Goal: Information Seeking & Learning: Learn about a topic

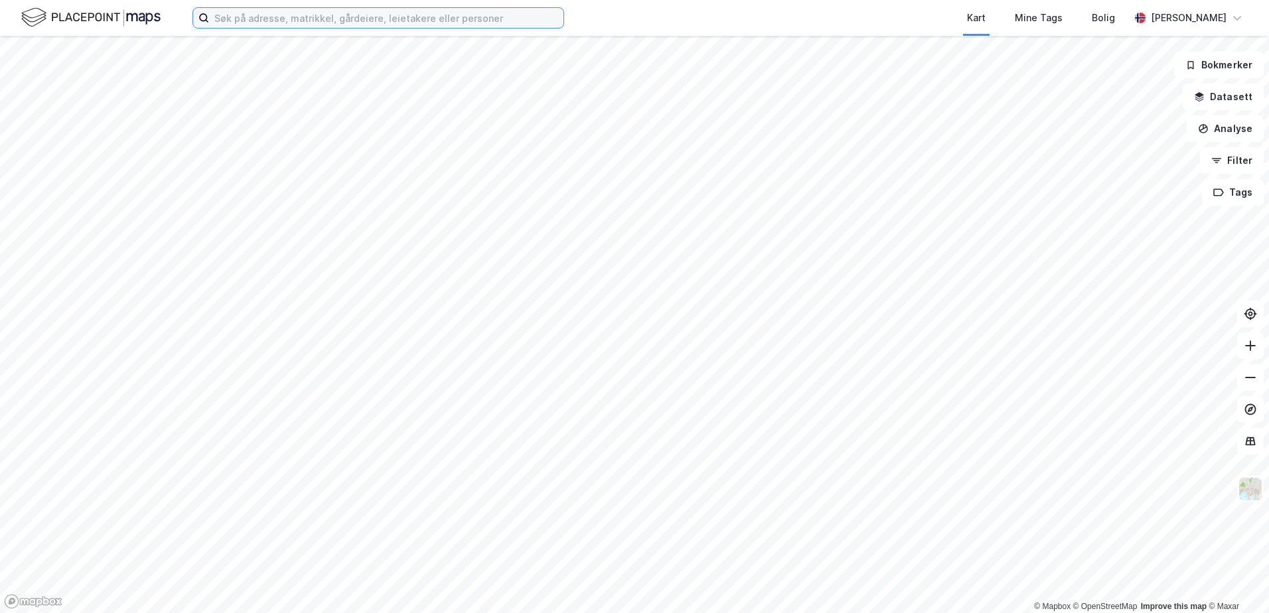
click at [313, 23] on input at bounding box center [386, 18] width 354 height 20
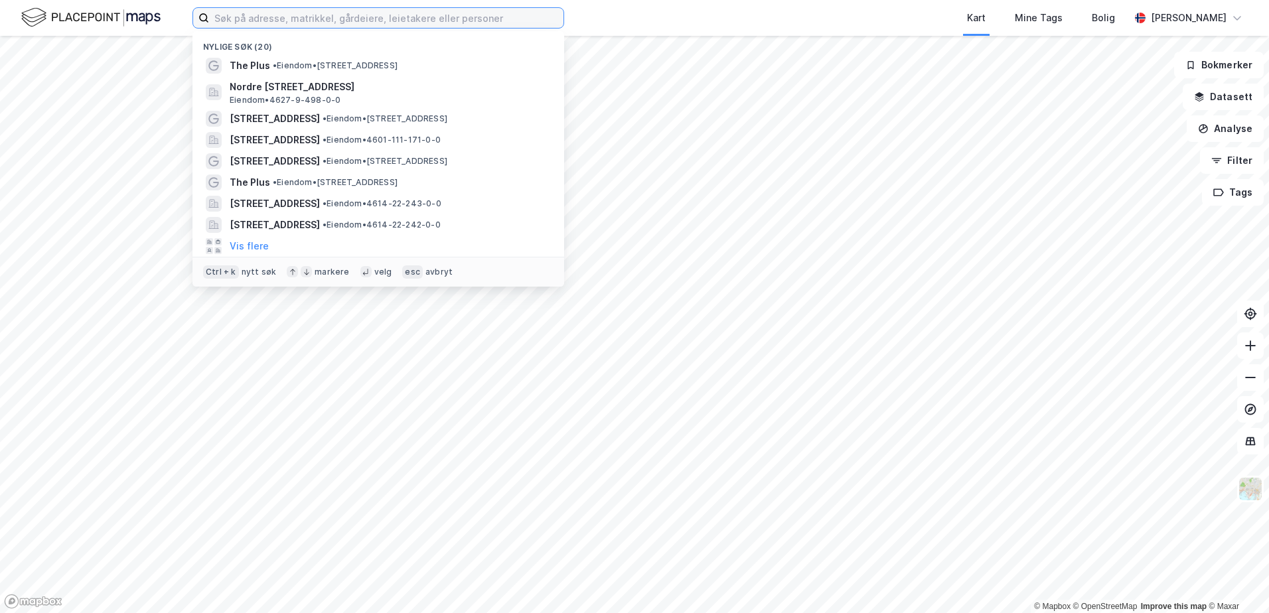
paste input "Dronning [STREET_ADDRESS]"
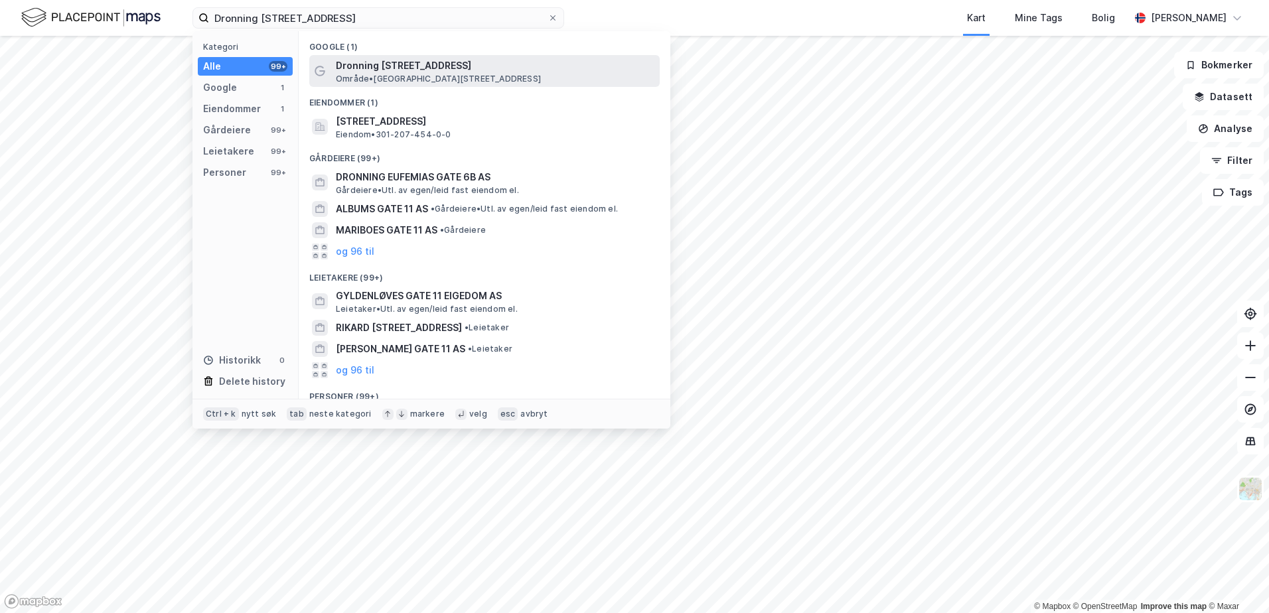
click at [388, 64] on span "Dronning [STREET_ADDRESS]" at bounding box center [495, 66] width 319 height 16
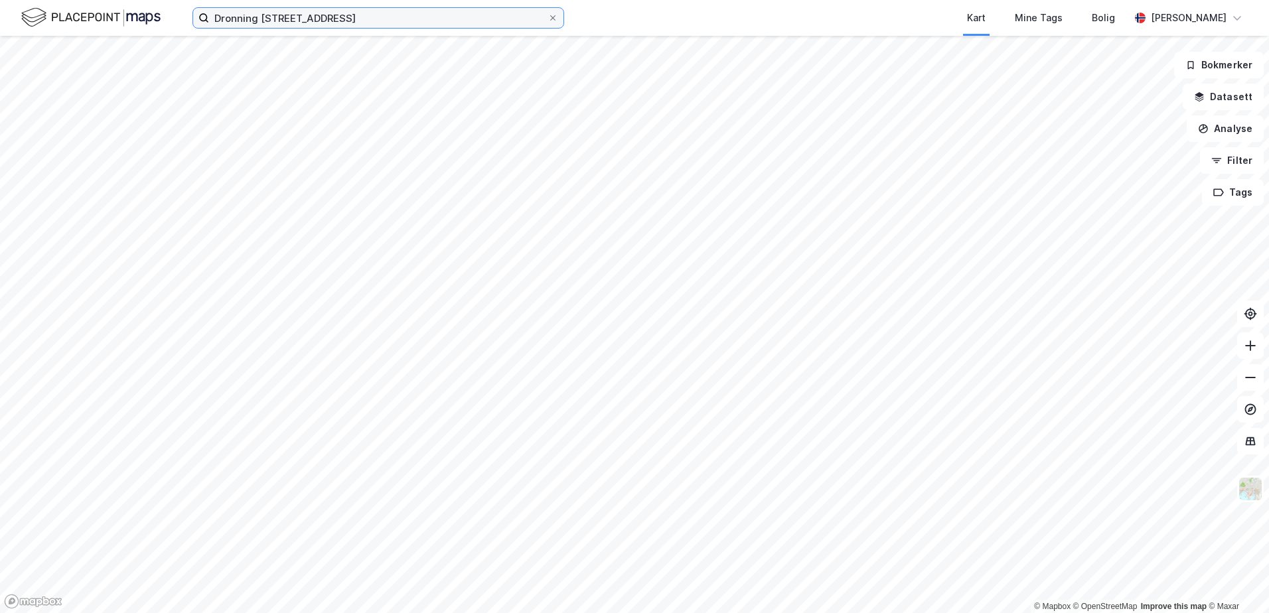
click at [378, 23] on input "Dronning [STREET_ADDRESS]" at bounding box center [378, 18] width 339 height 20
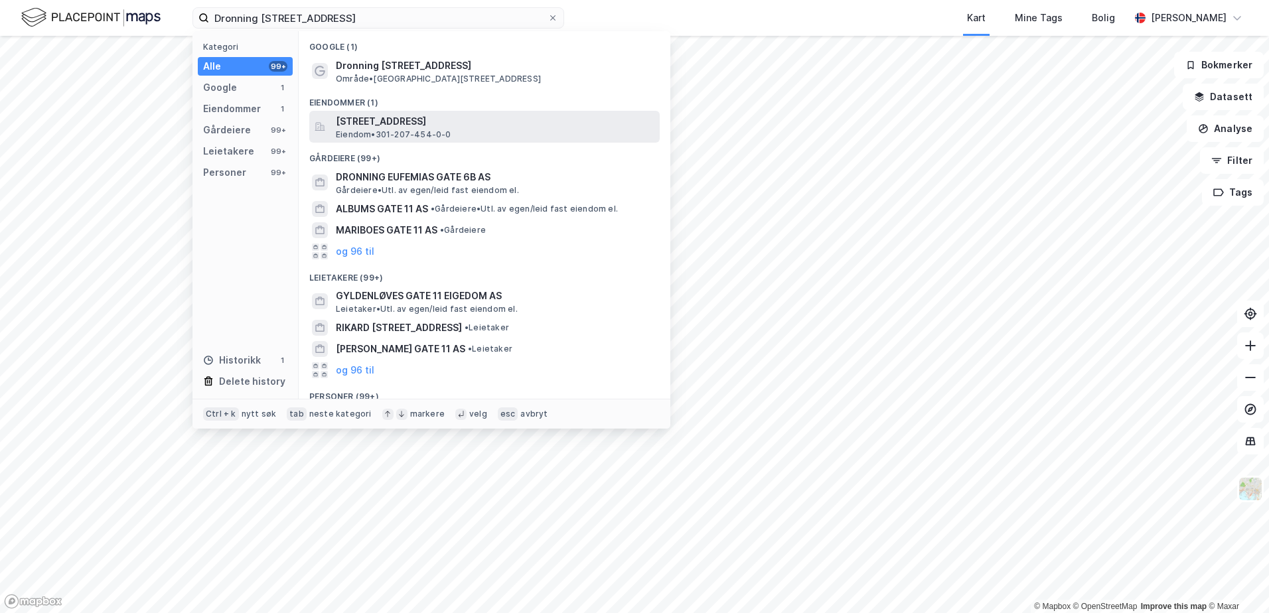
click at [452, 125] on span "[STREET_ADDRESS]" at bounding box center [495, 122] width 319 height 16
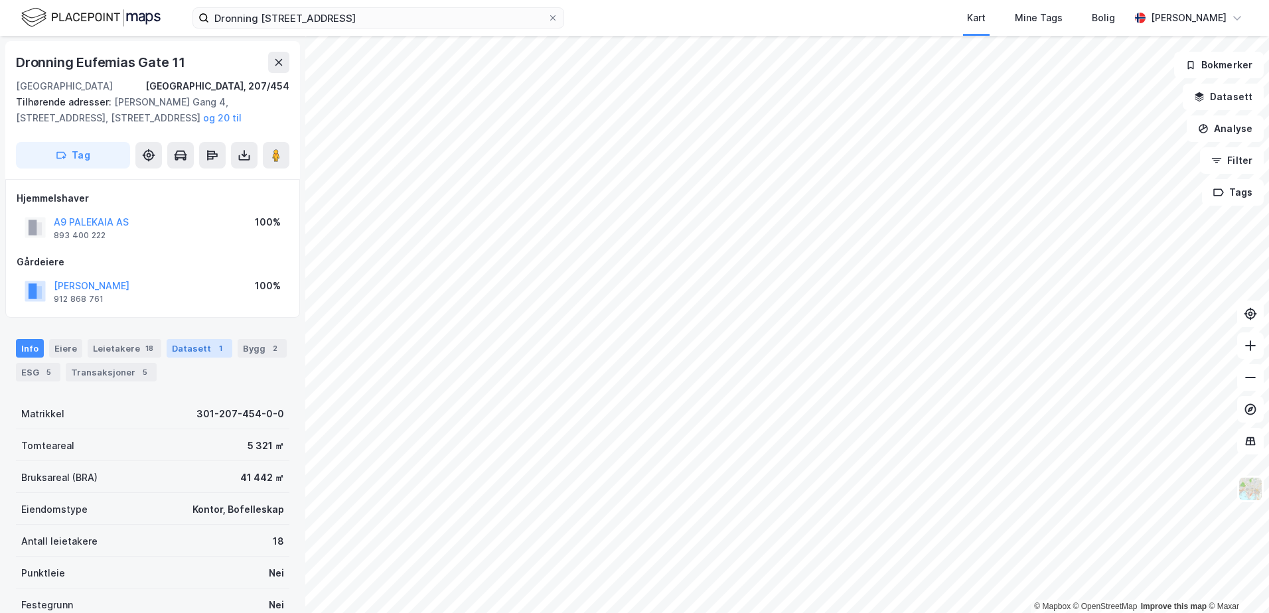
click at [199, 350] on div "Datasett 1" at bounding box center [200, 348] width 66 height 19
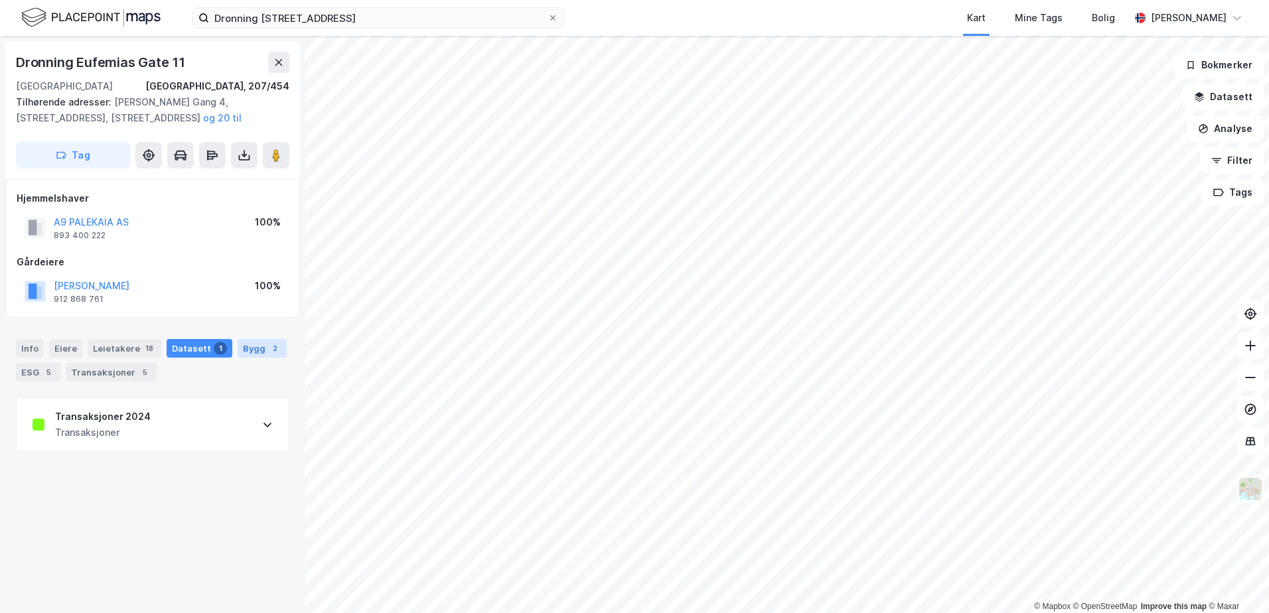
click at [252, 350] on div "Bygg 2" at bounding box center [262, 348] width 49 height 19
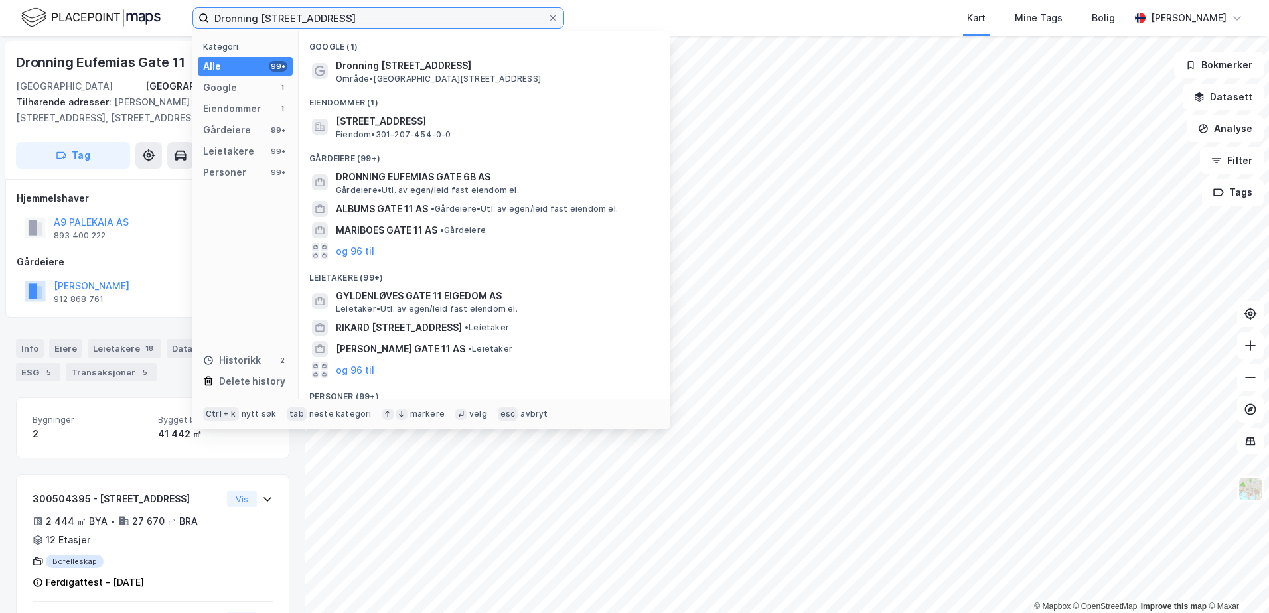
drag, startPoint x: 355, startPoint y: 15, endPoint x: 42, endPoint y: 17, distance: 312.6
click at [44, 17] on div "Dronning Eufemias gate 11 Kategori Alle 99+ Google 1 Eiendommer 1 Gårdeiere 99+…" at bounding box center [634, 18] width 1269 height 36
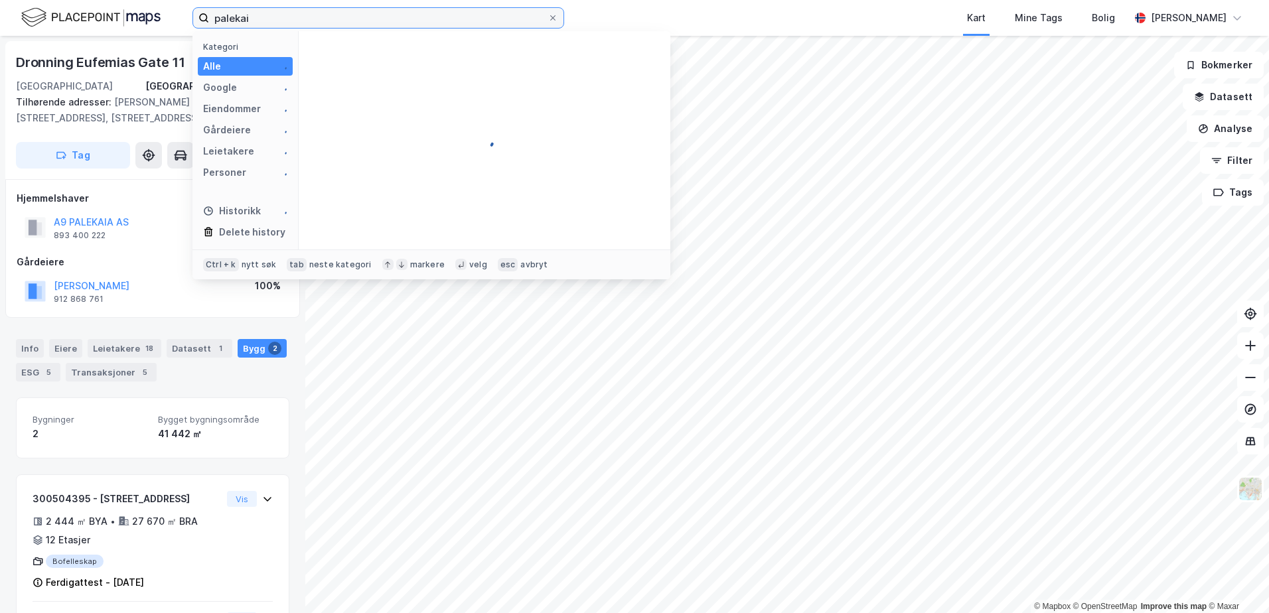
type input "[GEOGRAPHIC_DATA]"
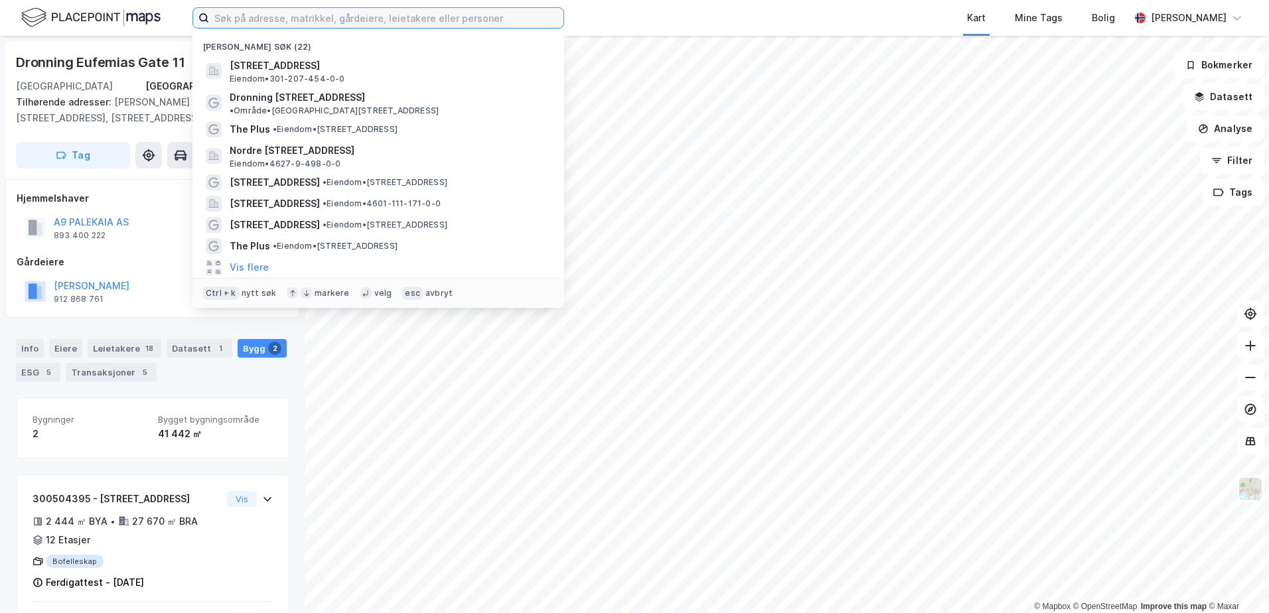
click at [331, 9] on input at bounding box center [386, 18] width 354 height 20
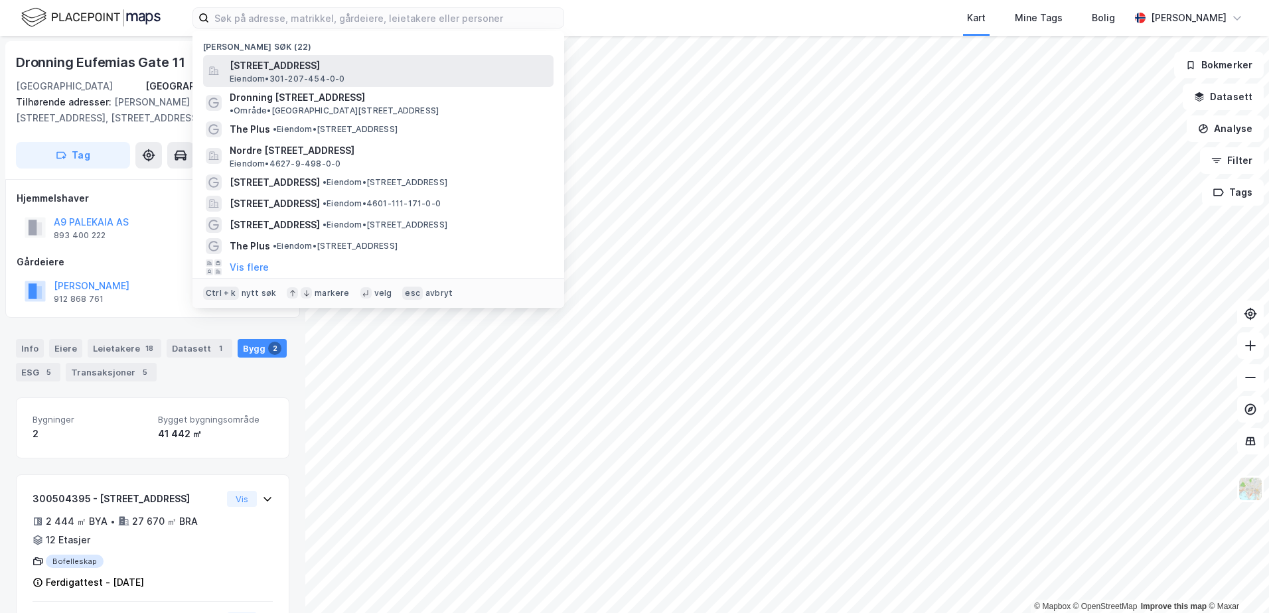
click at [370, 74] on div "[STREET_ADDRESS][GEOGRAPHIC_DATA] • 301-207-454-0-0" at bounding box center [390, 71] width 321 height 27
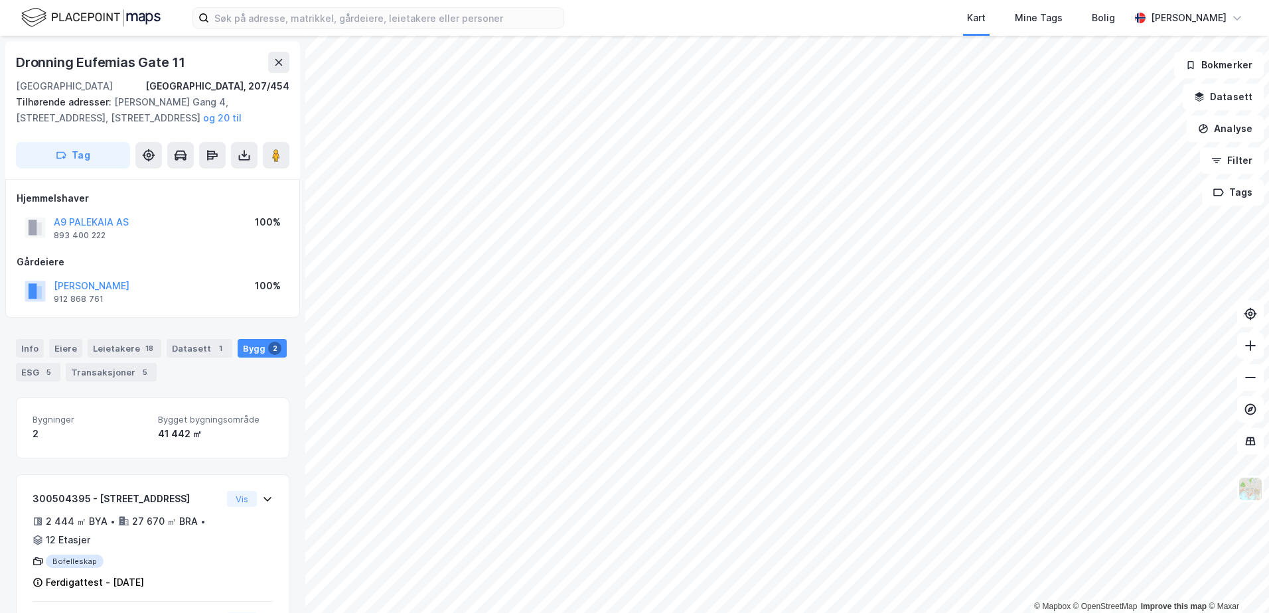
scroll to position [3, 0]
click at [214, 345] on div "1" at bounding box center [220, 345] width 13 height 13
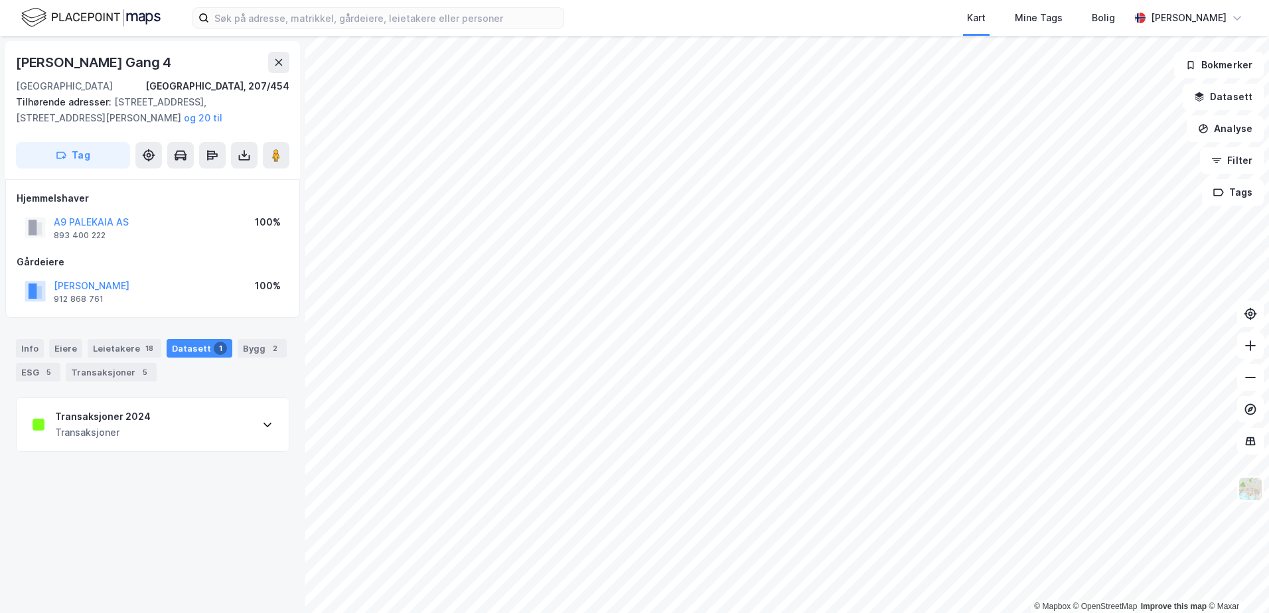
click at [197, 423] on div "Transaksjoner 2024 Transaksjoner" at bounding box center [153, 424] width 272 height 53
click at [31, 347] on div "Info" at bounding box center [30, 348] width 28 height 19
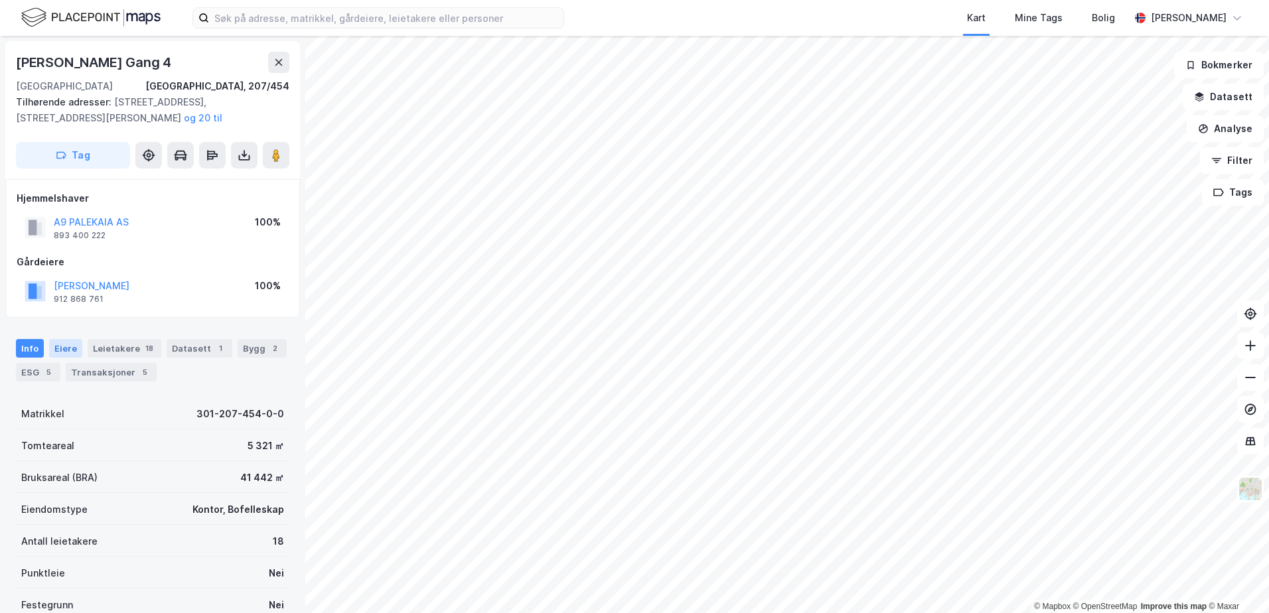
click at [63, 348] on div "Eiere" at bounding box center [65, 348] width 33 height 19
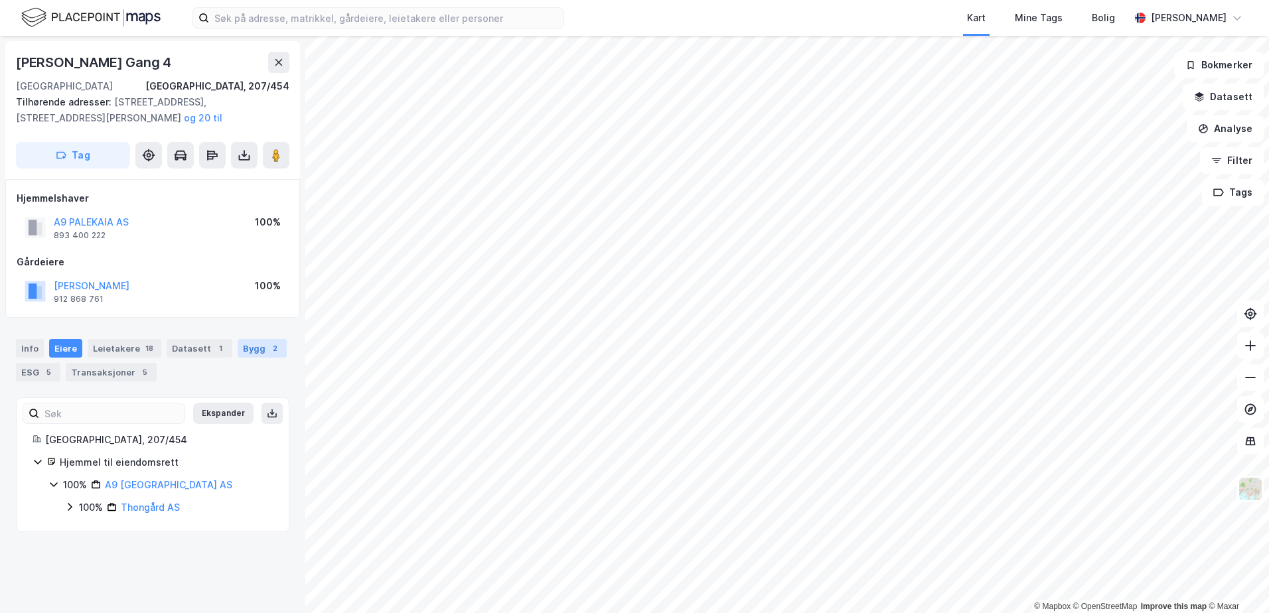
click at [247, 346] on div "Bygg 2" at bounding box center [262, 348] width 49 height 19
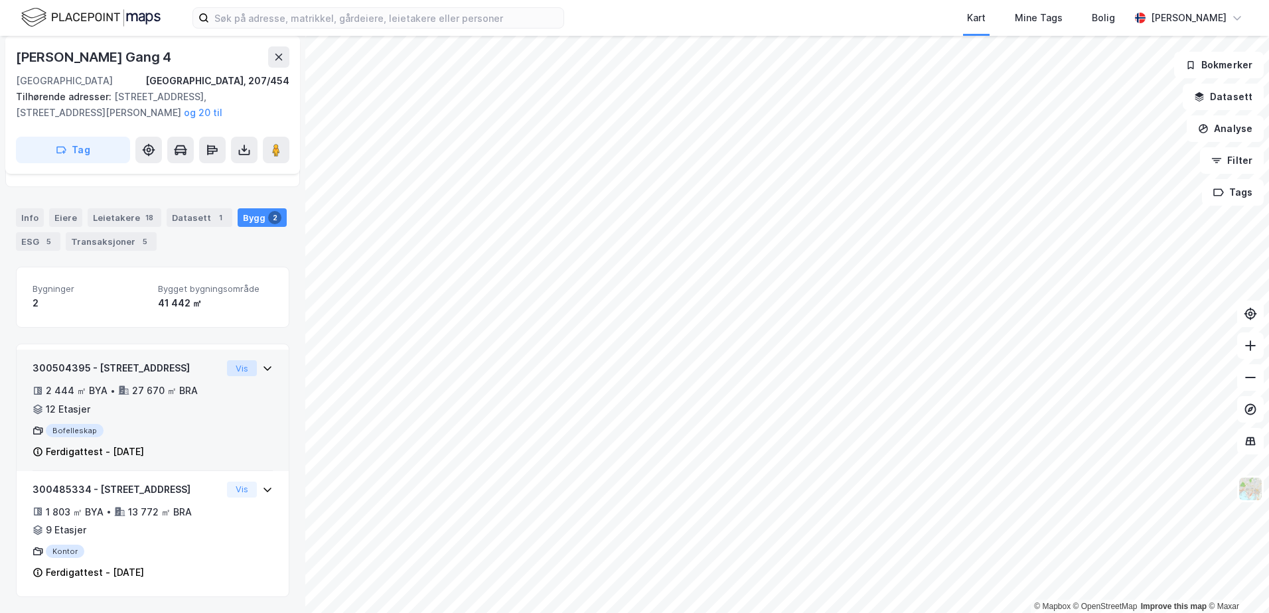
scroll to position [147, 0]
